Goal: Information Seeking & Learning: Learn about a topic

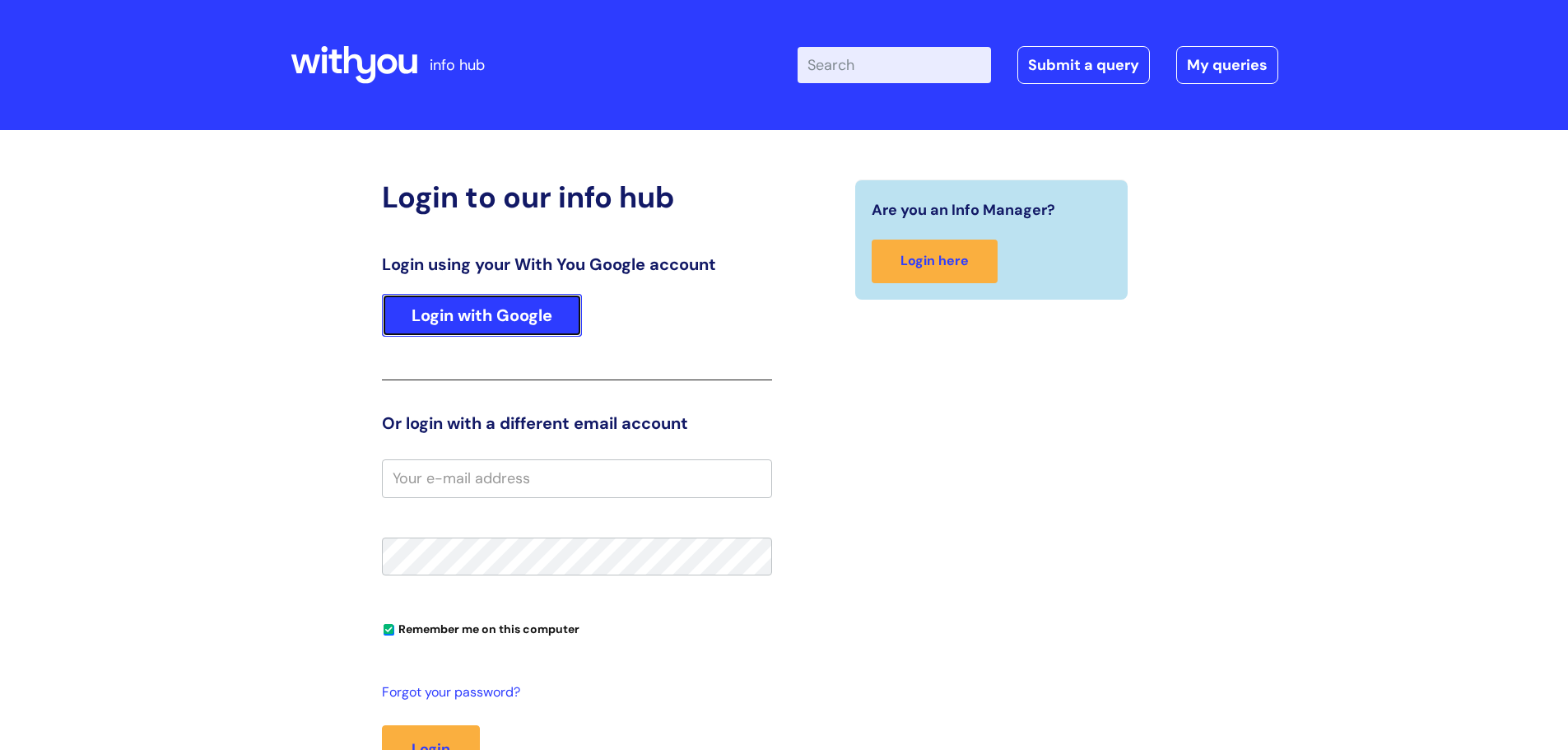
click at [474, 328] on link "Login with Google" at bounding box center [482, 315] width 200 height 43
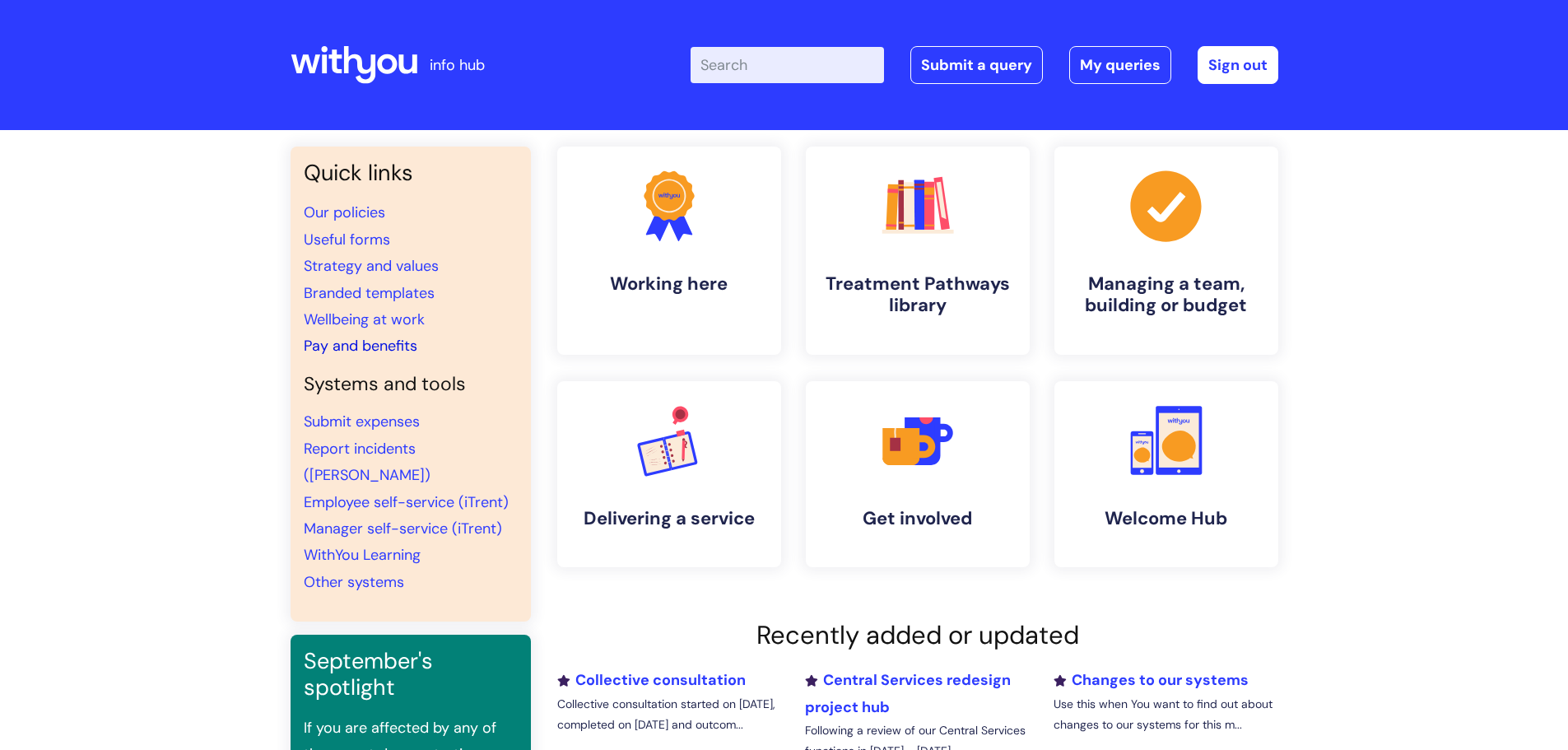
click at [364, 343] on link "Pay and benefits" at bounding box center [361, 346] width 114 height 20
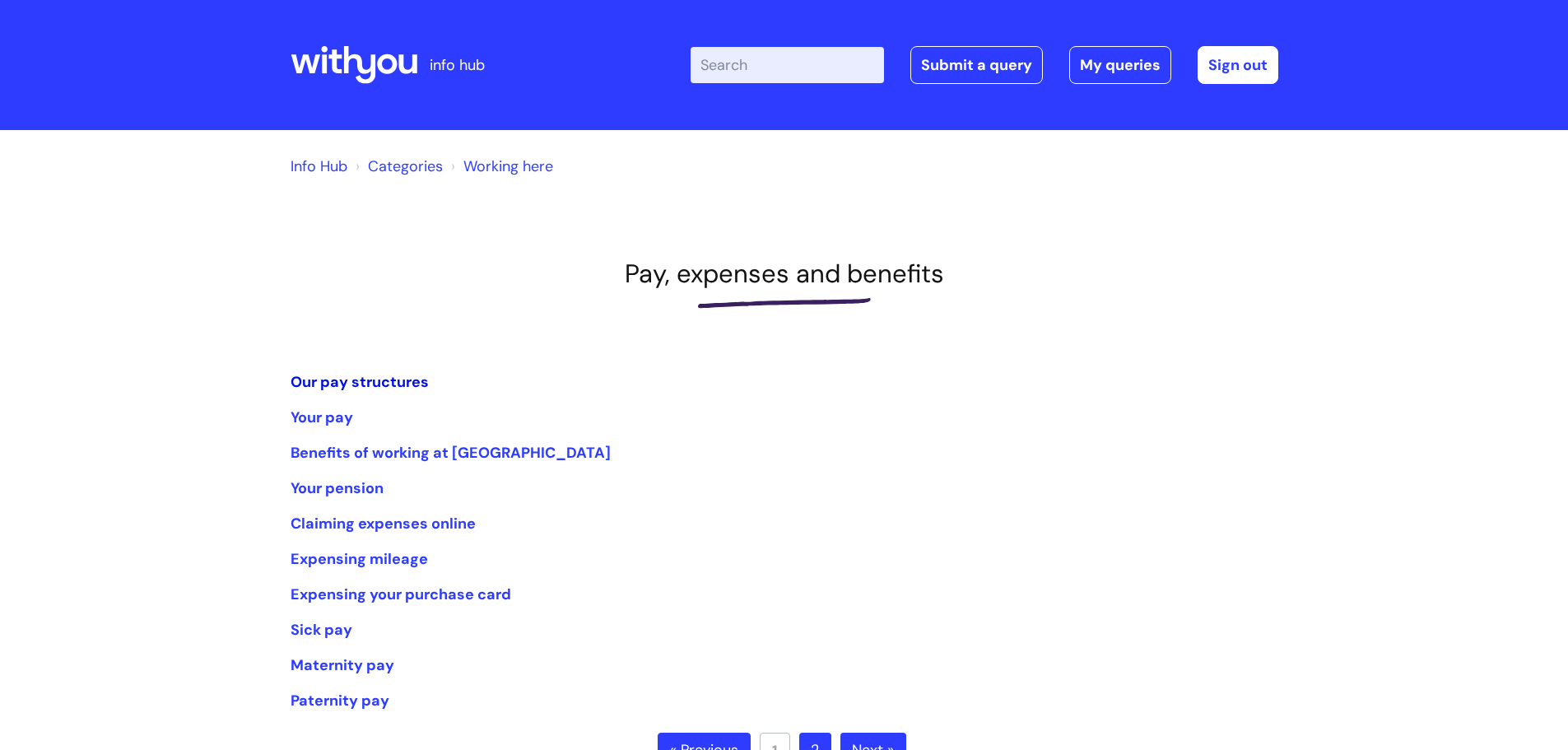
click at [334, 379] on link "Our pay structures" at bounding box center [360, 381] width 138 height 20
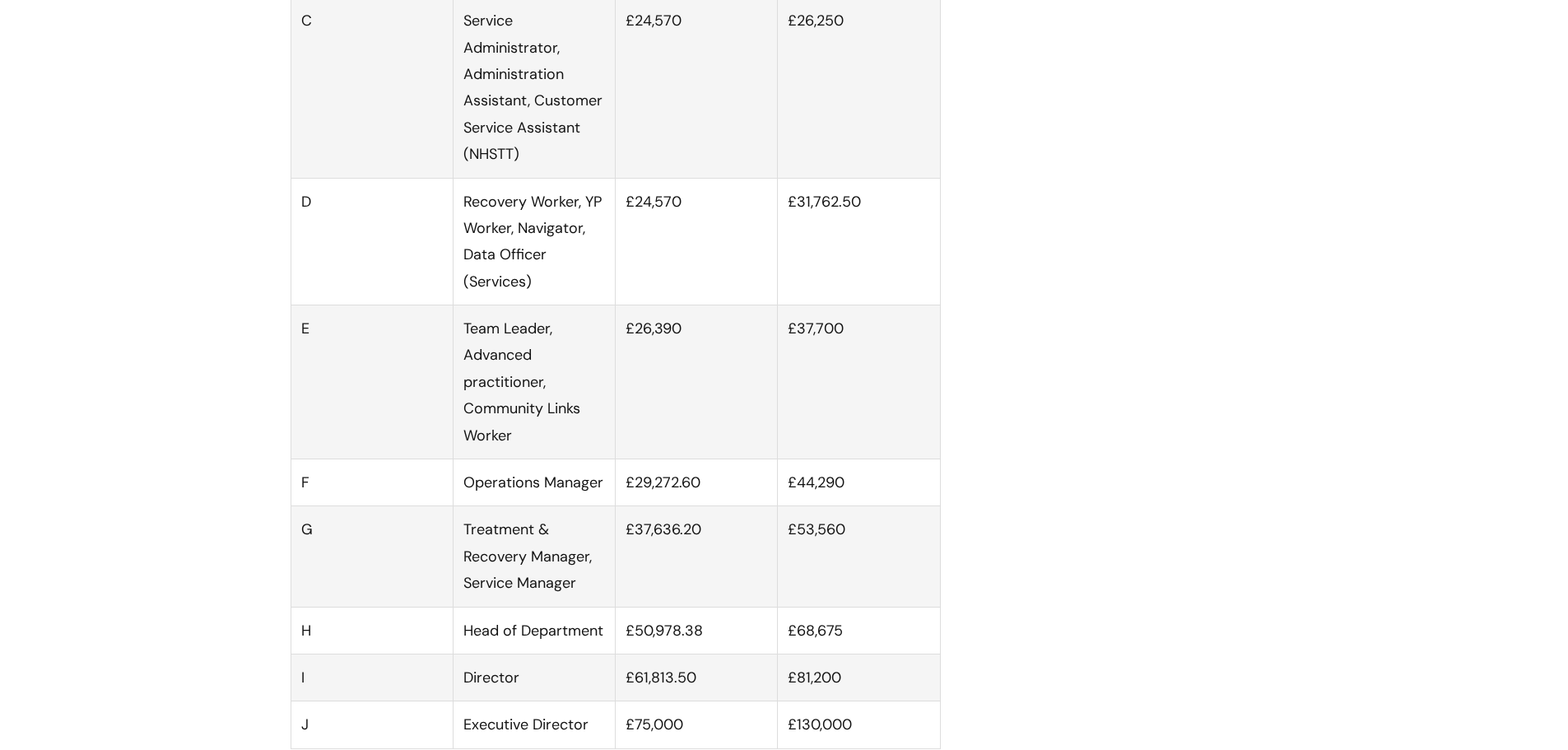
scroll to position [1234, 0]
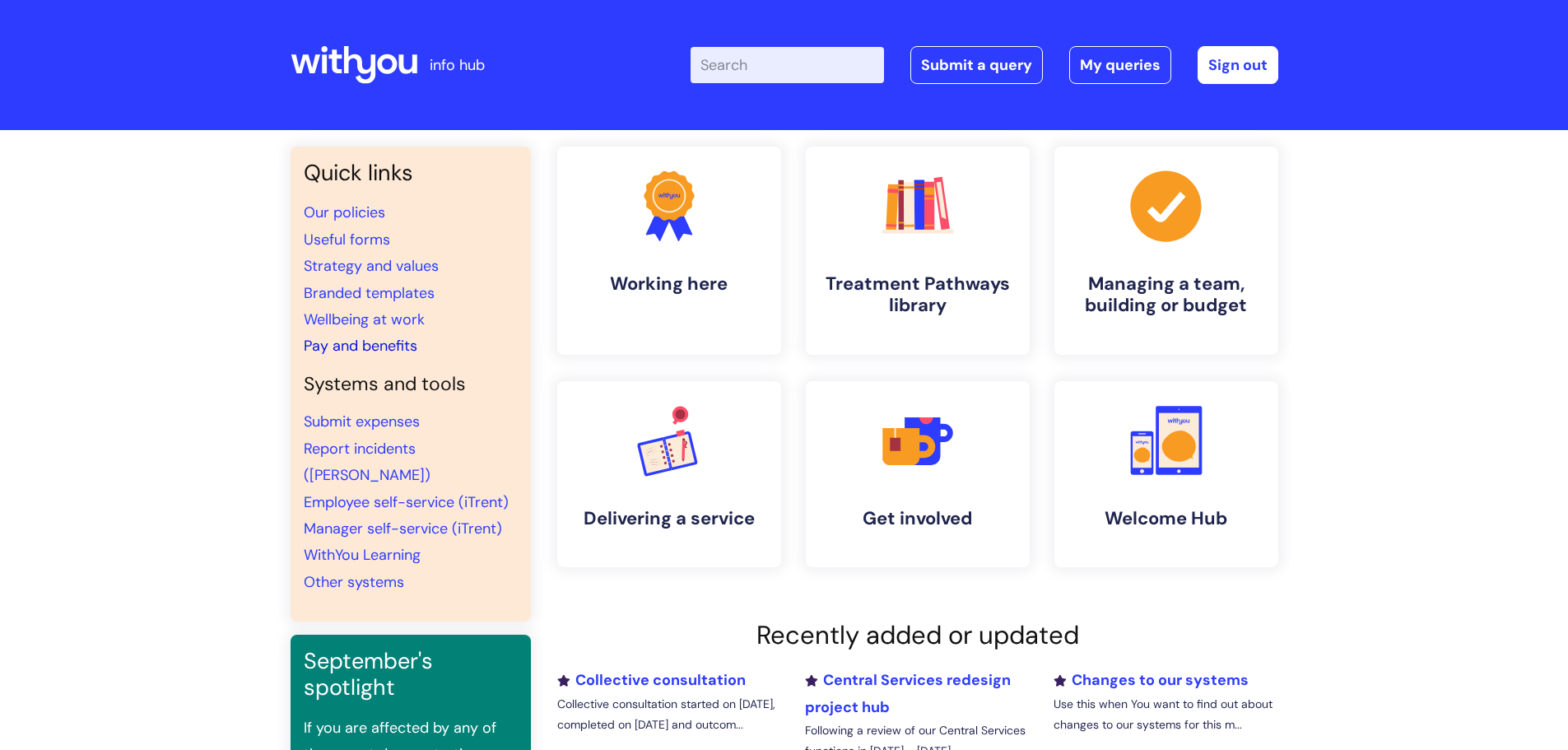
click at [395, 347] on link "Pay and benefits" at bounding box center [361, 346] width 114 height 20
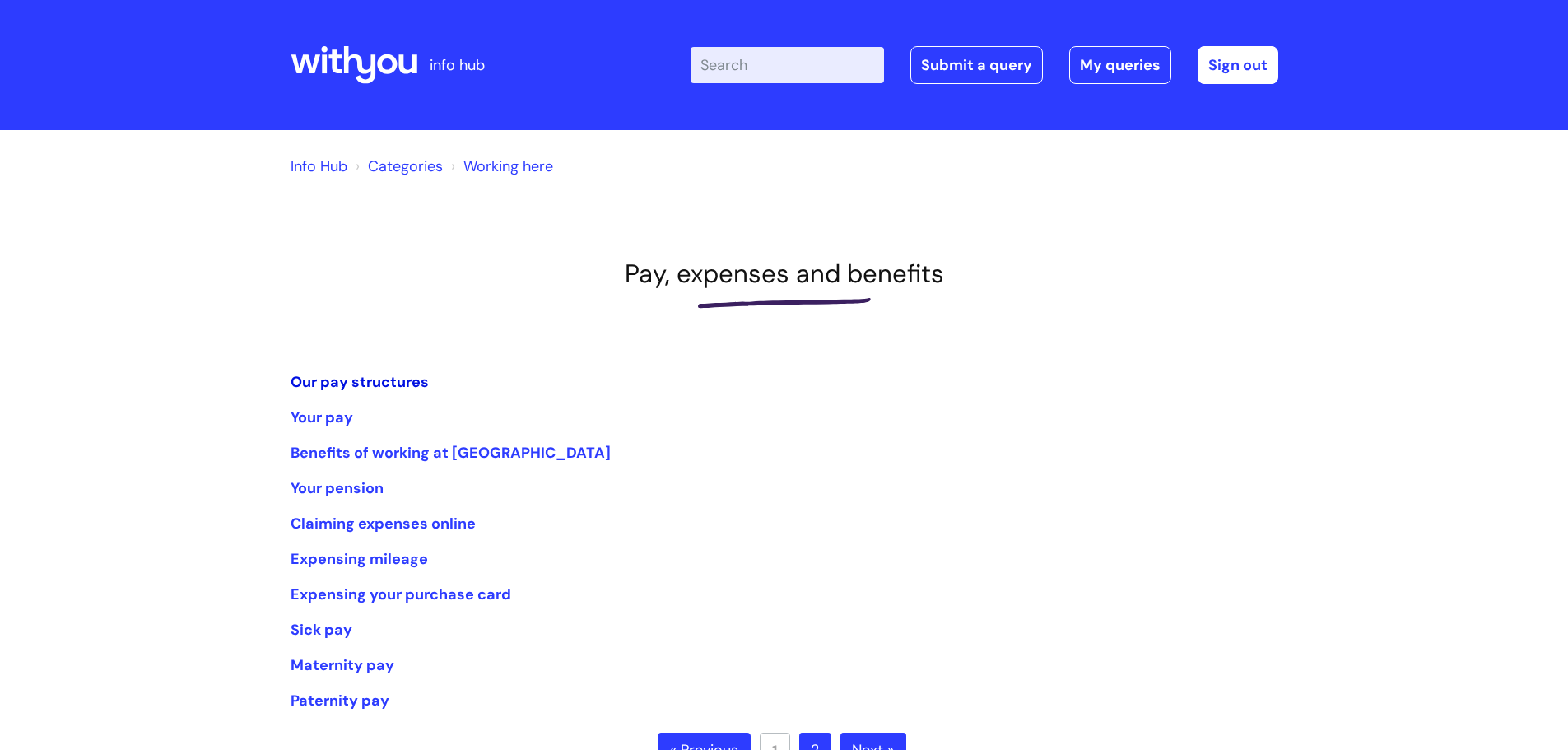
click at [354, 380] on link "Our pay structures" at bounding box center [360, 381] width 138 height 20
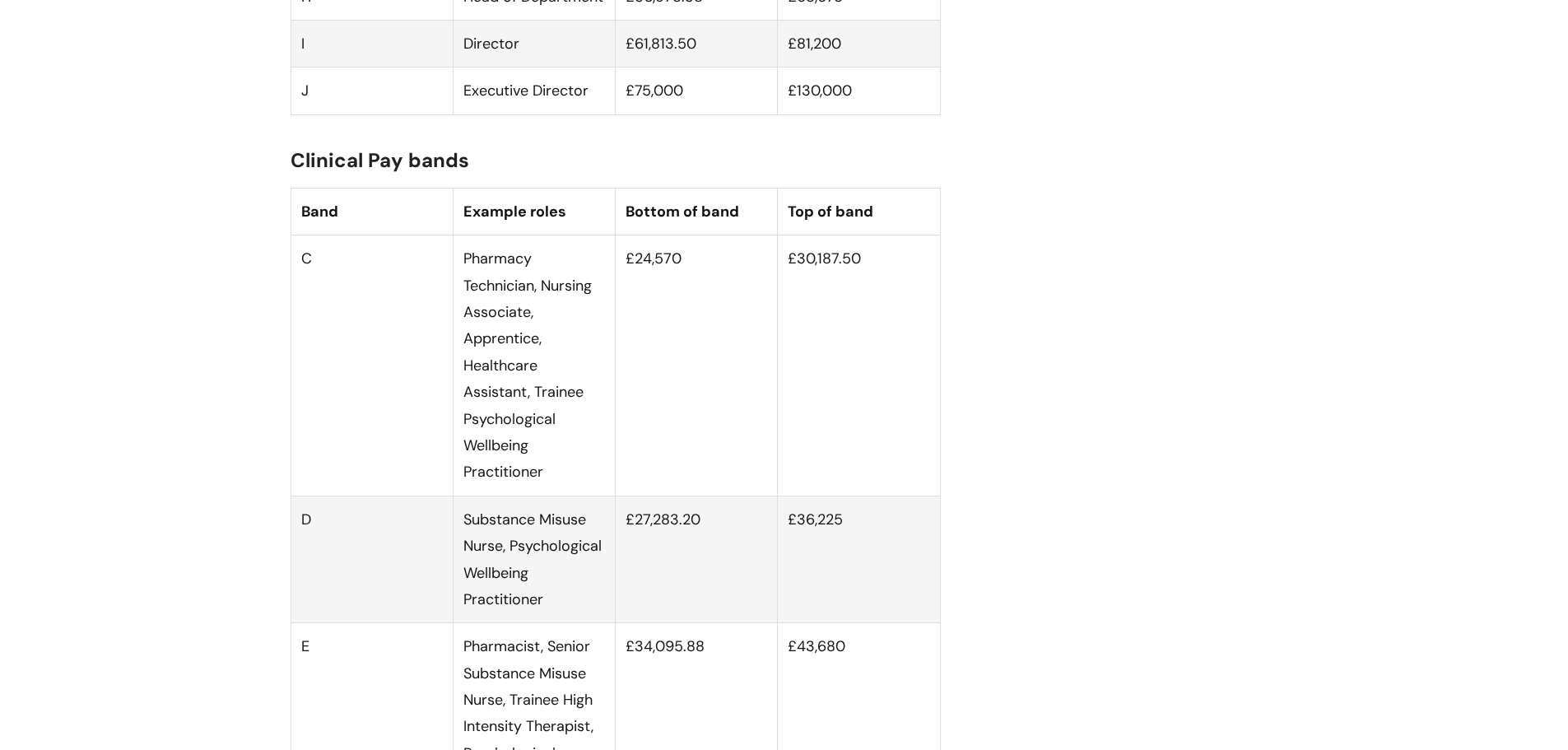
scroll to position [1976, 0]
